Goal: Navigation & Orientation: Find specific page/section

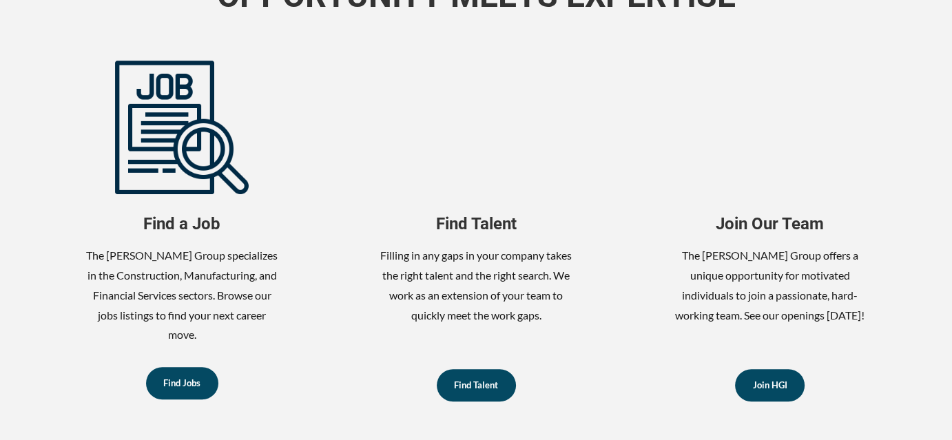
scroll to position [620, 0]
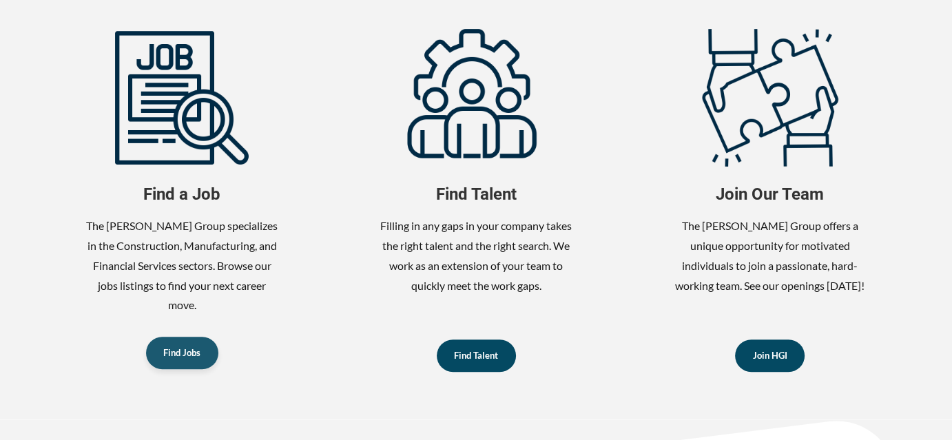
click at [176, 354] on span "Find Jobs" at bounding box center [181, 352] width 37 height 9
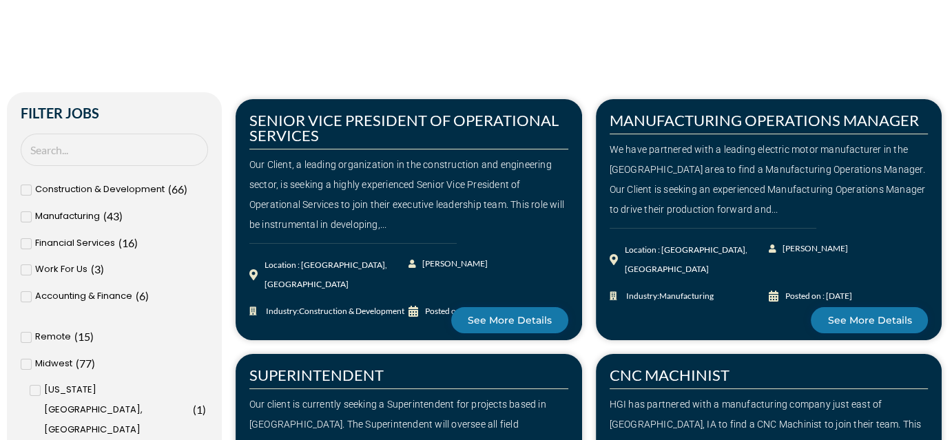
scroll to position [275, 0]
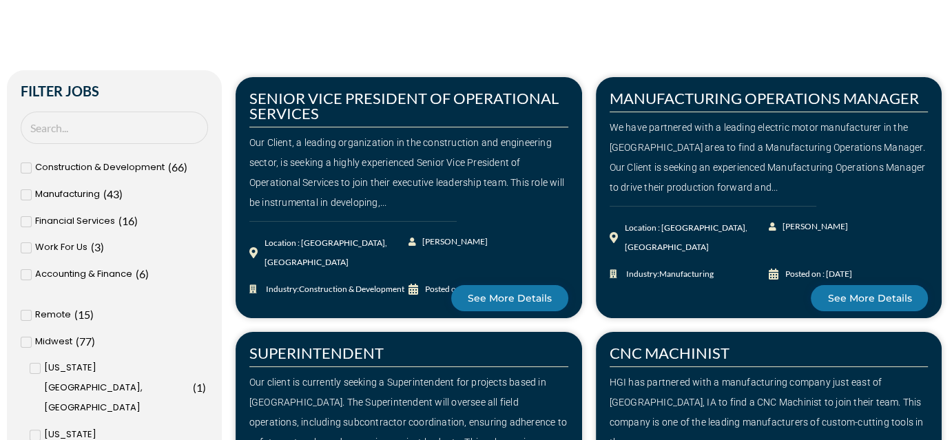
click at [25, 222] on icon at bounding box center [26, 221] width 4 height 3
click at [0, 0] on input "Financial Services ( 16 )" at bounding box center [0, 0] width 0 height 0
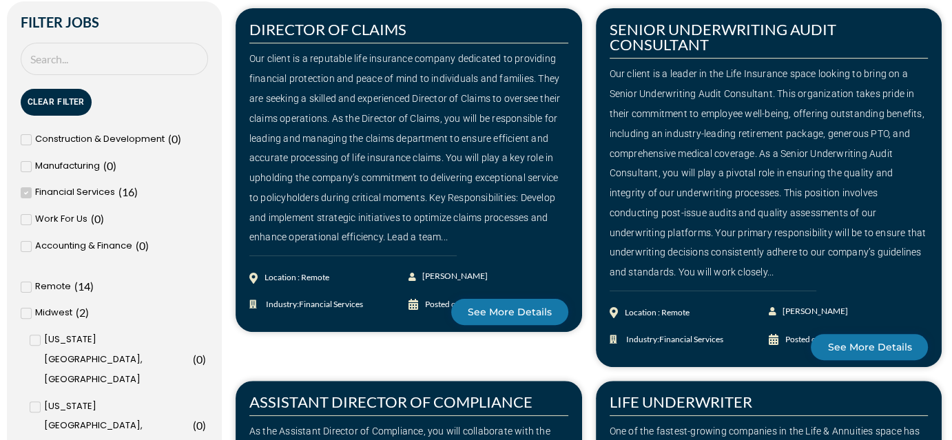
scroll to position [413, 0]
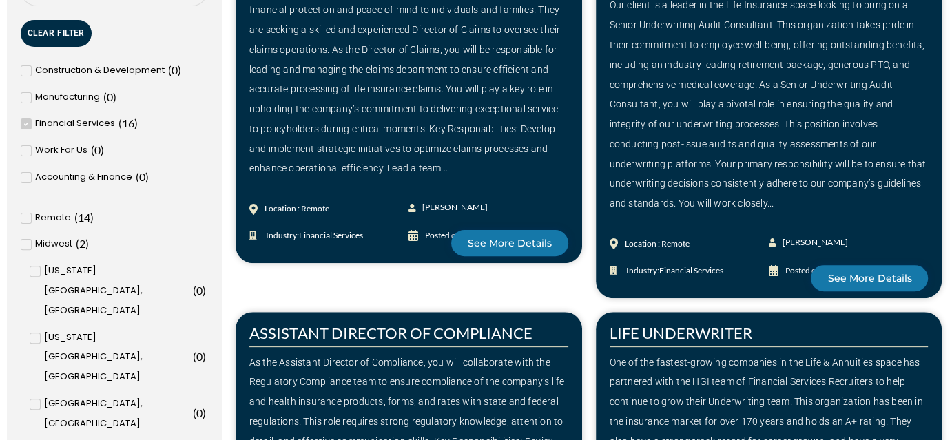
click at [30, 220] on span at bounding box center [26, 218] width 11 height 11
click at [0, 0] on input "Remote ( 14 )" at bounding box center [0, 0] width 0 height 0
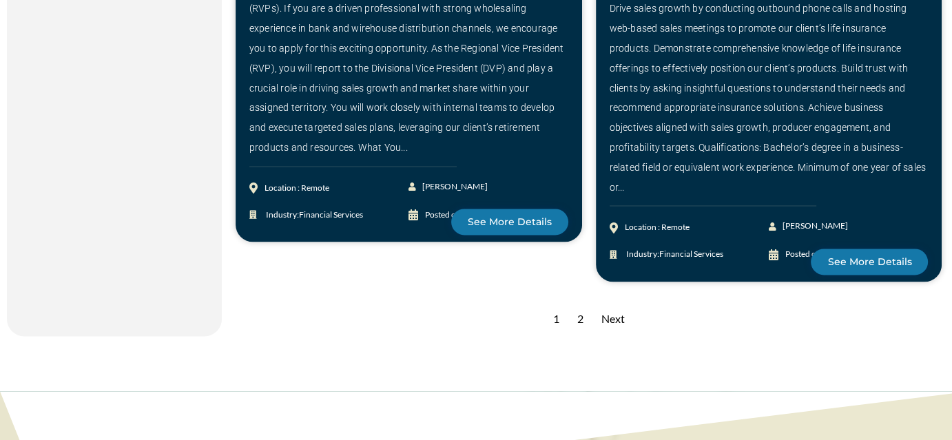
scroll to position [1928, 0]
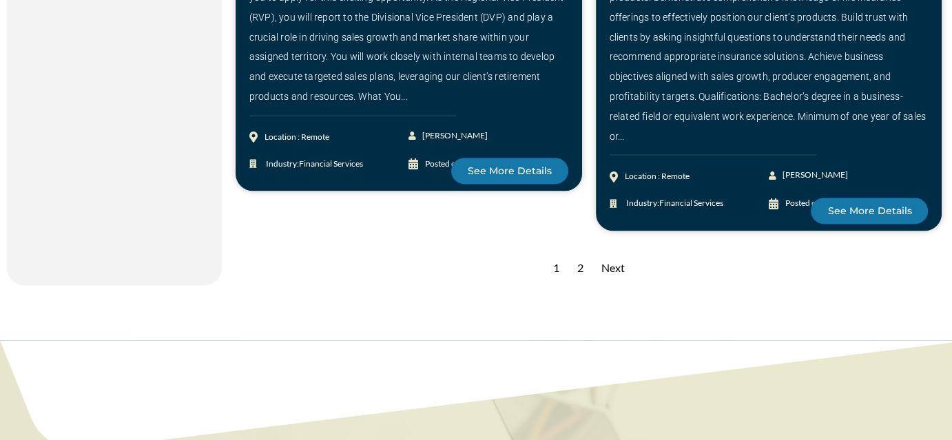
click at [615, 251] on div "Next" at bounding box center [612, 268] width 37 height 34
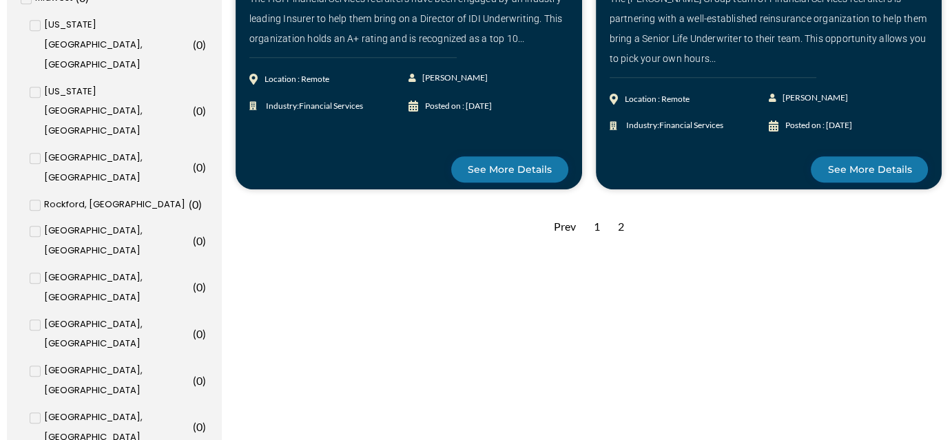
scroll to position [689, 0]
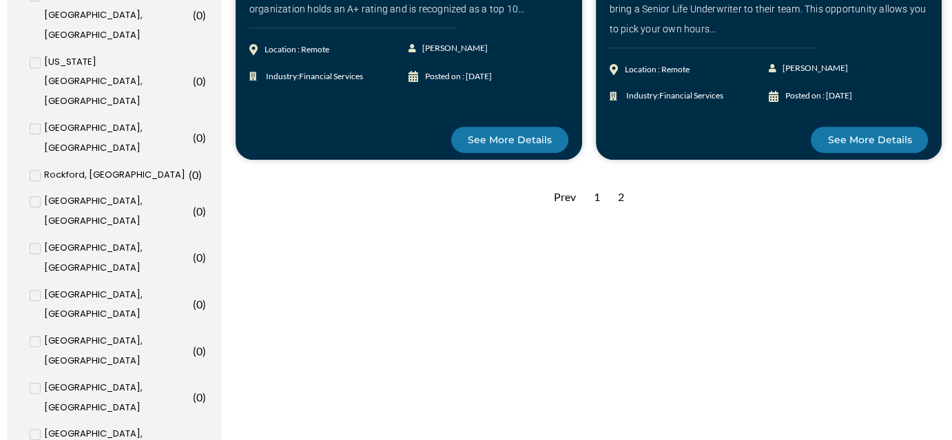
click at [594, 198] on div "1" at bounding box center [597, 197] width 20 height 34
